Goal: Book appointment/travel/reservation

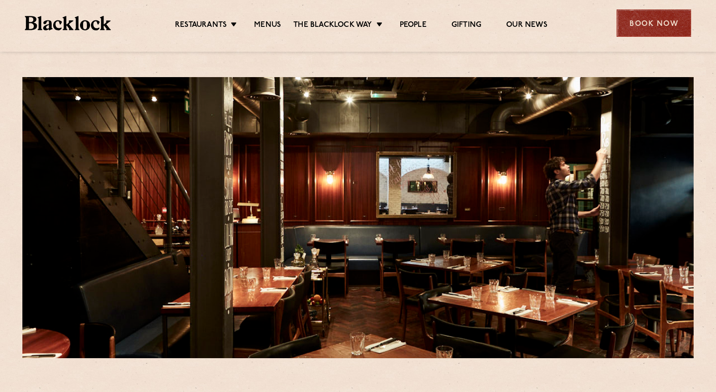
click at [642, 22] on div "Book Now" at bounding box center [653, 22] width 75 height 27
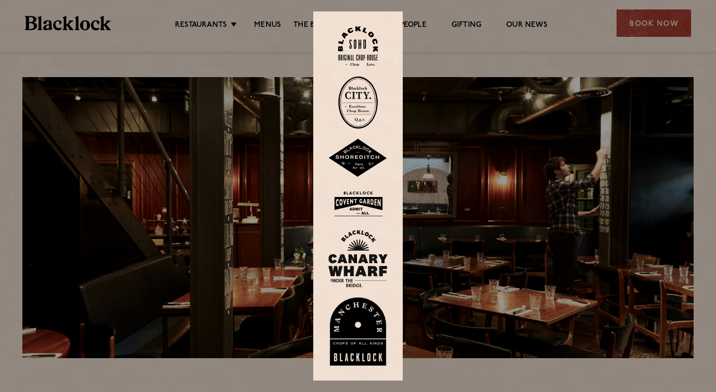
click at [361, 46] on img at bounding box center [358, 46] width 40 height 40
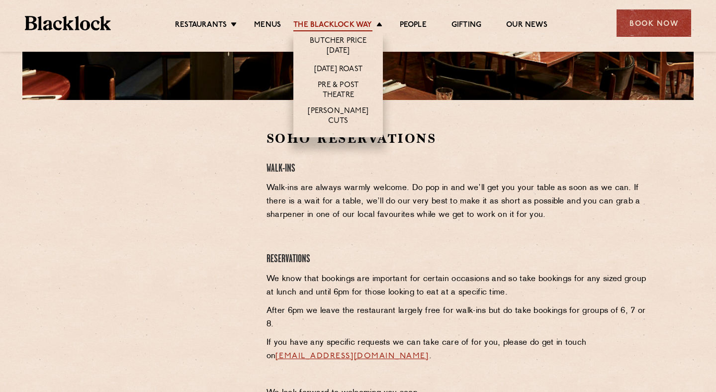
scroll to position [190, 0]
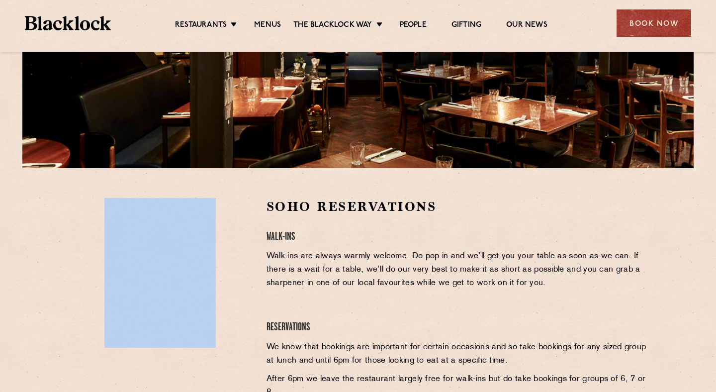
drag, startPoint x: 191, startPoint y: 83, endPoint x: 190, endPoint y: 225, distance: 142.7
click at [103, 69] on div at bounding box center [357, 27] width 671 height 281
click at [258, 265] on div at bounding box center [160, 335] width 198 height 275
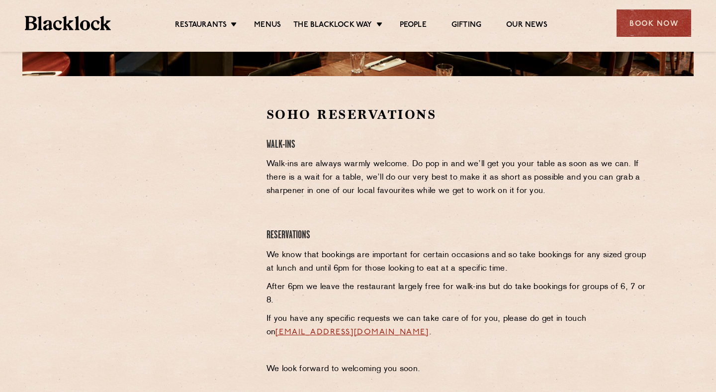
scroll to position [544, 0]
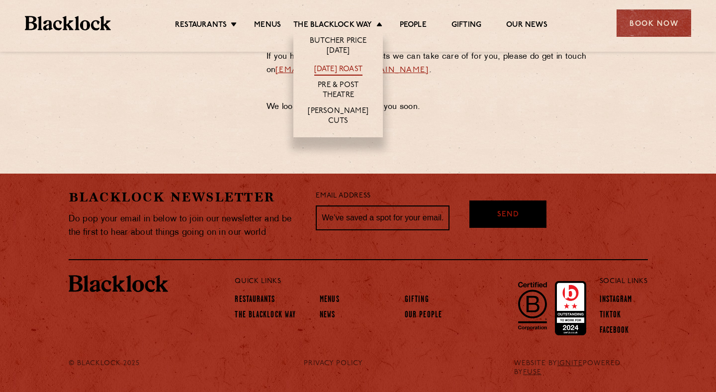
click at [349, 71] on link "[DATE] Roast" at bounding box center [338, 70] width 48 height 11
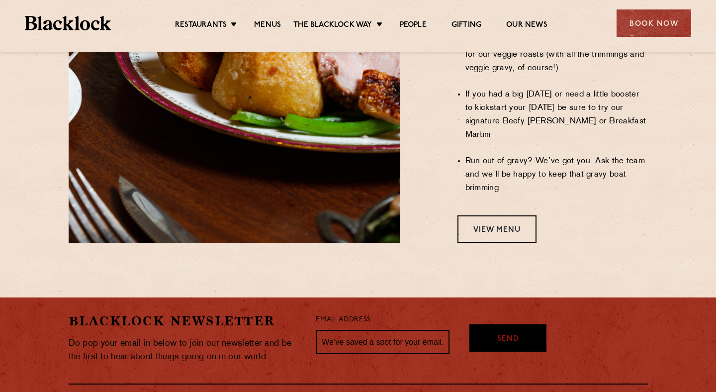
scroll to position [893, 0]
